Goal: Information Seeking & Learning: Learn about a topic

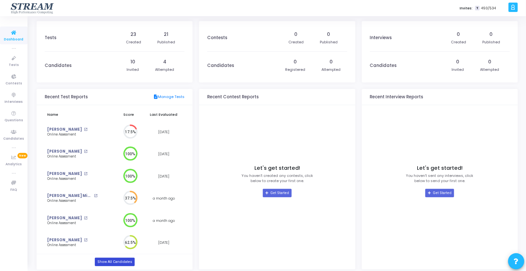
click at [115, 261] on link "Show All Candidates" at bounding box center [115, 262] width 40 height 8
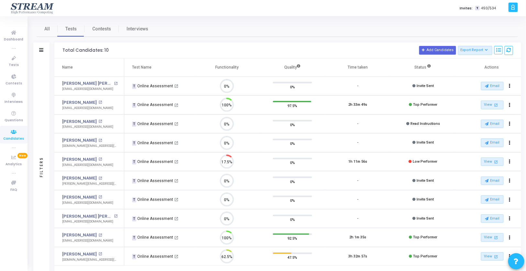
scroll to position [14, 17]
click at [84, 158] on link "[PERSON_NAME]" at bounding box center [79, 159] width 35 height 6
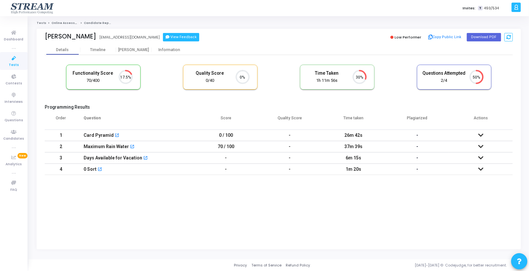
click at [169, 36] on button "View Feedback" at bounding box center [181, 37] width 36 height 8
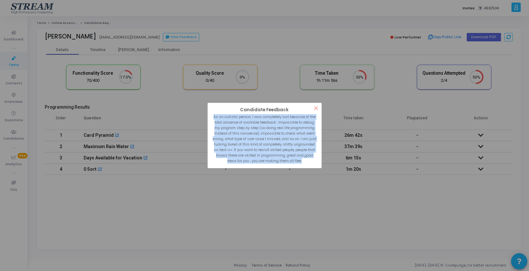
drag, startPoint x: 213, startPoint y: 118, endPoint x: 315, endPoint y: 160, distance: 110.2
click at [315, 160] on div "As an autistic person, I was completely lost because of the total absence of av…" at bounding box center [264, 139] width 105 height 50
copy div "As an autistic person, I was completely lost because of the total absence of av…"
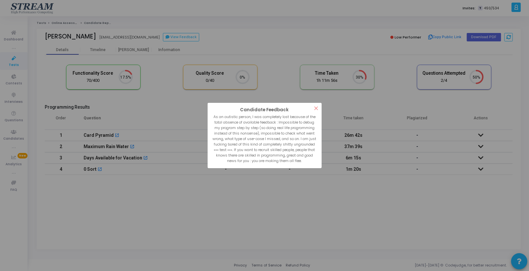
click at [318, 40] on div "? ! i Candidate Feedback × As an autistic person, I was completely lost because…" at bounding box center [264, 135] width 529 height 271
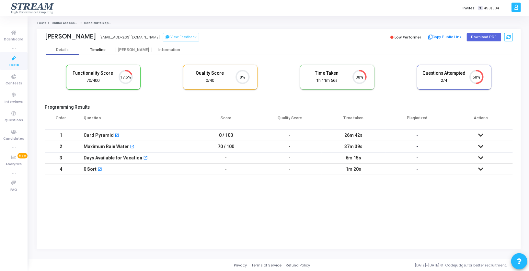
click at [108, 51] on div "Timeline" at bounding box center [98, 50] width 36 height 5
